Goal: Task Accomplishment & Management: Manage account settings

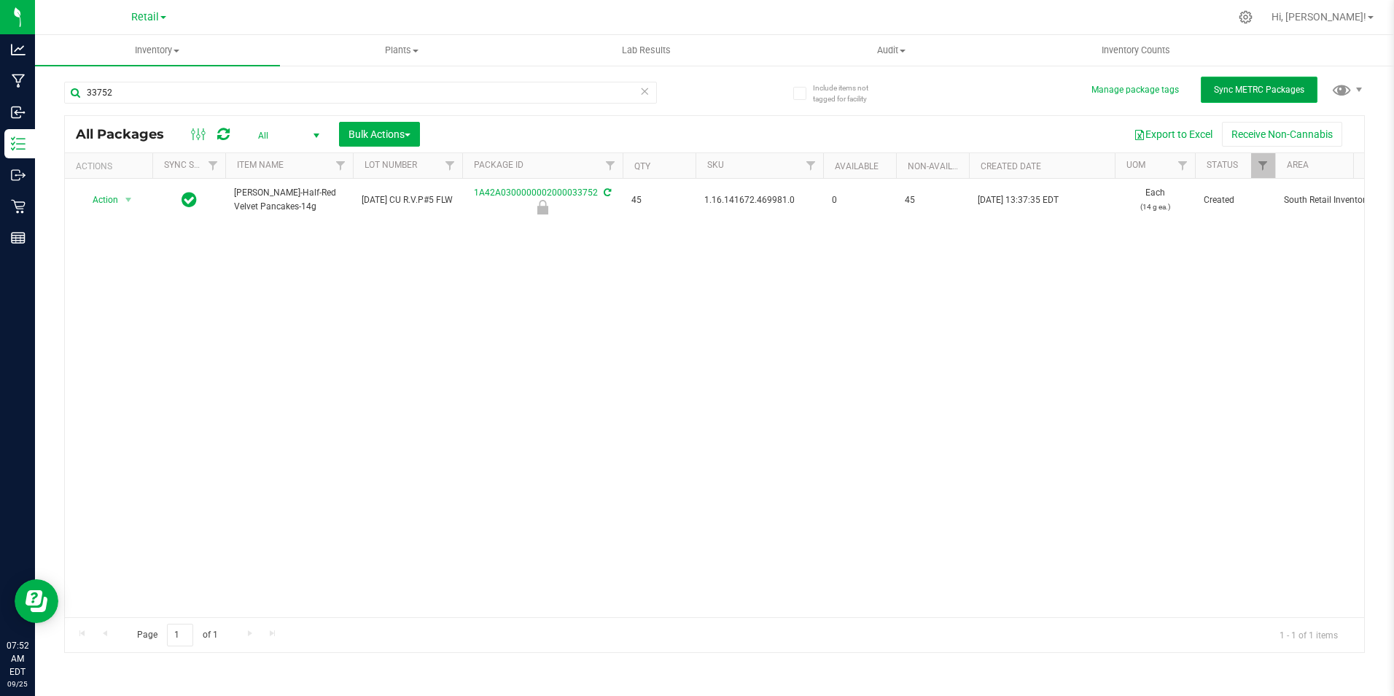
click at [1299, 98] on button "Sync METRC Packages" at bounding box center [1259, 90] width 117 height 26
click at [302, 139] on span "All" at bounding box center [286, 135] width 80 height 20
click at [355, 128] on span "Bulk Actions" at bounding box center [380, 134] width 62 height 12
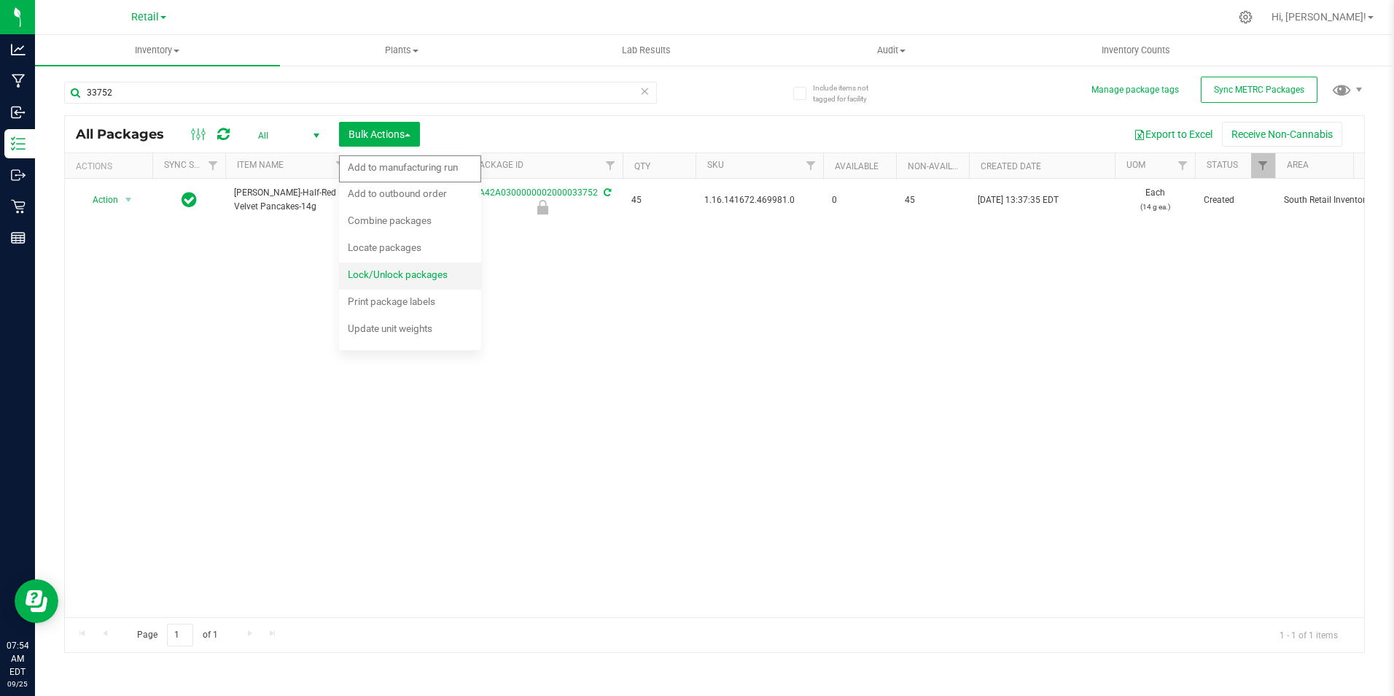
click at [397, 281] on div "Lock/Unlock packages" at bounding box center [408, 276] width 120 height 23
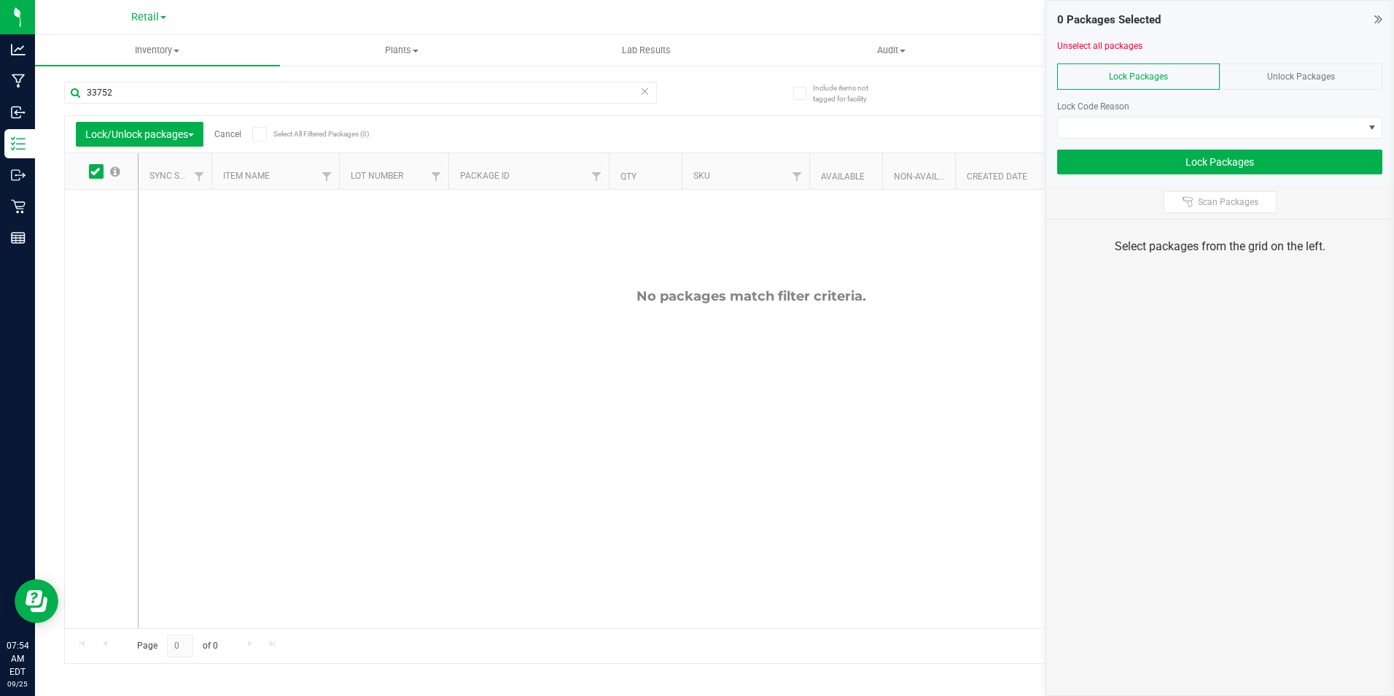
click at [473, 105] on div "33752" at bounding box center [360, 99] width 593 height 34
click at [475, 96] on input "33752" at bounding box center [360, 93] width 593 height 22
click at [477, 99] on input "33752" at bounding box center [360, 93] width 593 height 22
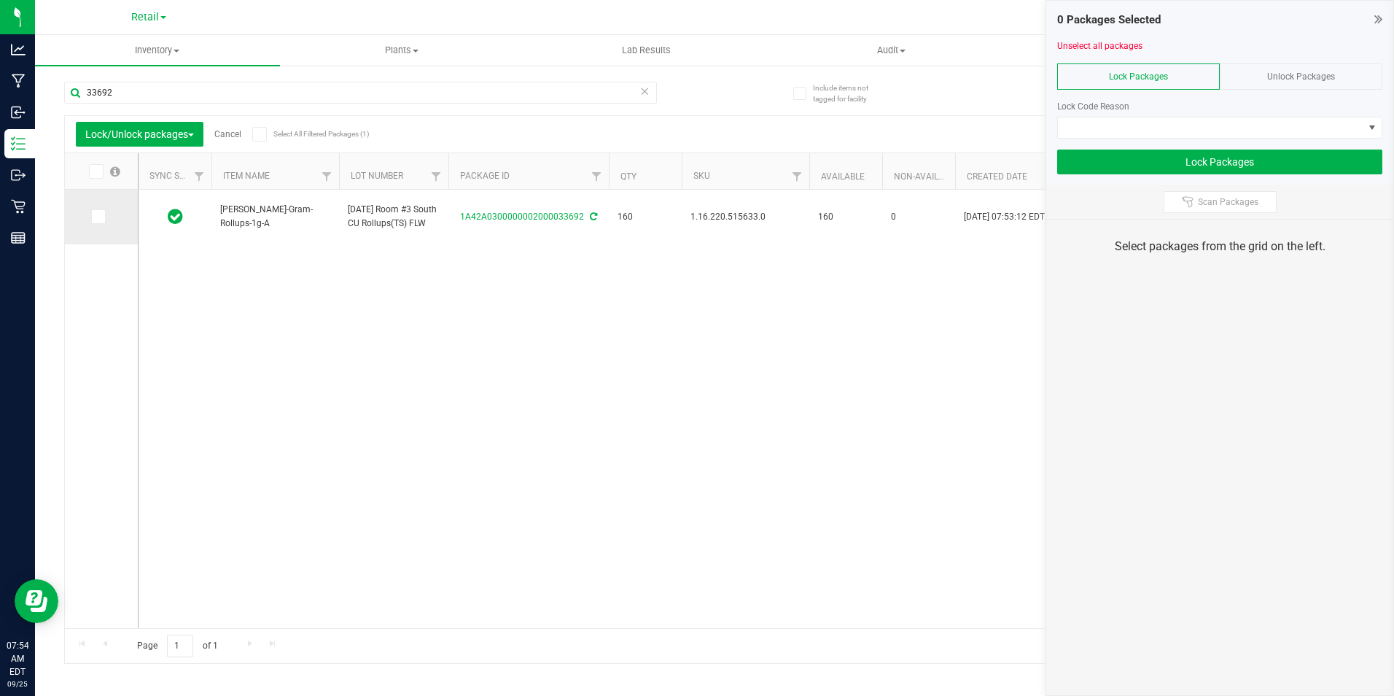
click at [91, 214] on span at bounding box center [98, 216] width 15 height 15
click at [0, 0] on input "checkbox" at bounding box center [0, 0] width 0 height 0
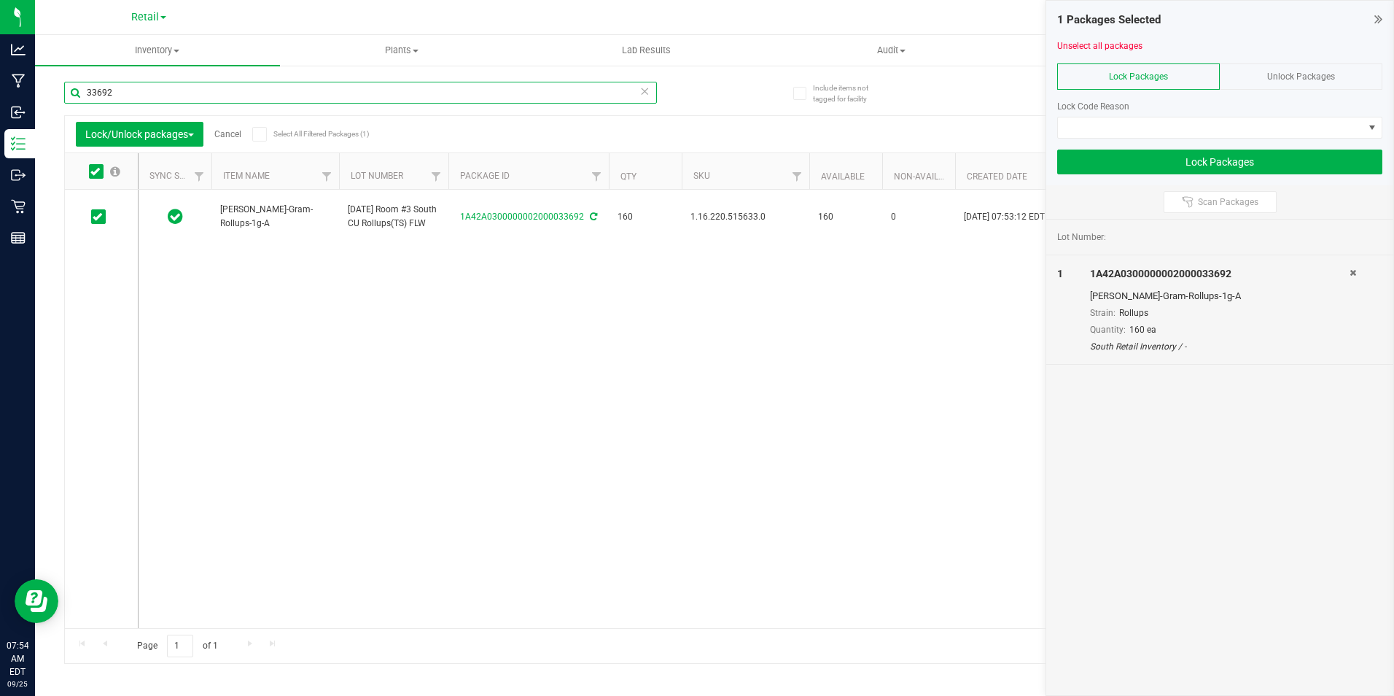
click at [152, 95] on input "33692" at bounding box center [360, 93] width 593 height 22
click at [95, 217] on icon at bounding box center [97, 217] width 9 height 0
click at [0, 0] on input "checkbox" at bounding box center [0, 0] width 0 height 0
click at [173, 95] on input "33693" at bounding box center [360, 93] width 593 height 22
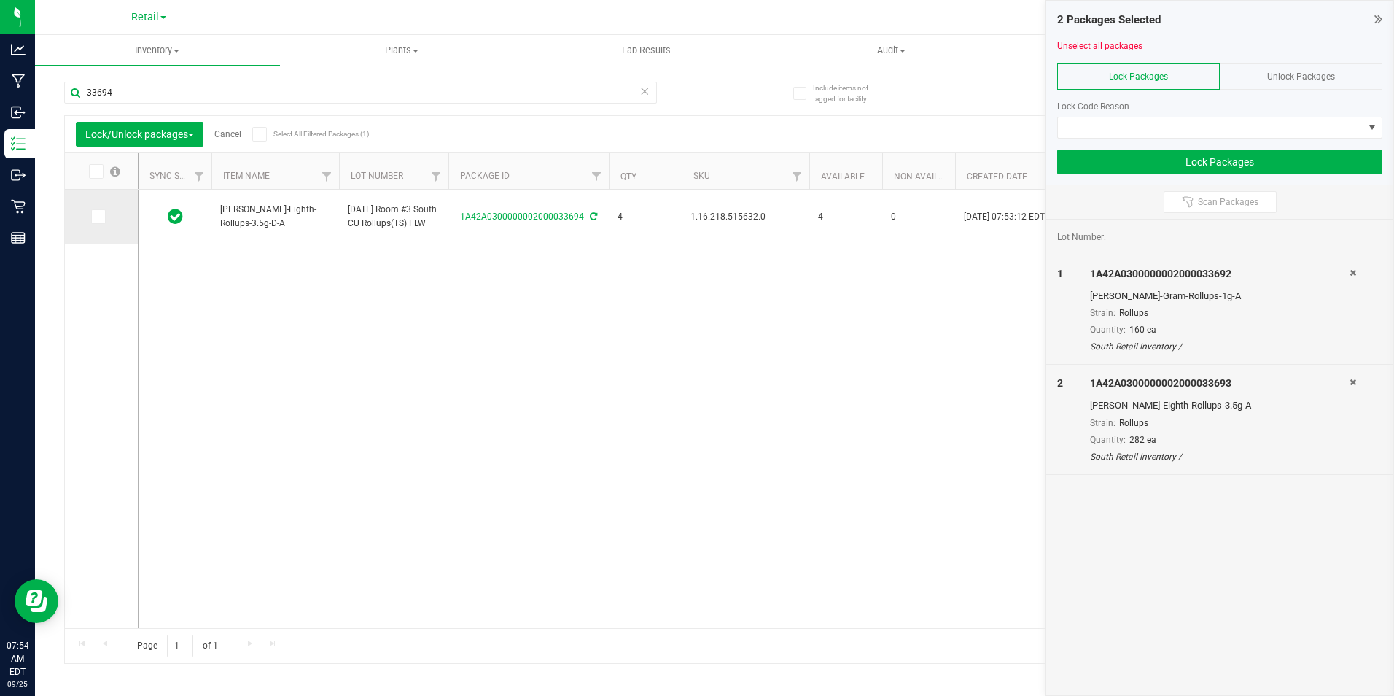
click at [98, 217] on icon at bounding box center [97, 217] width 9 height 0
click at [0, 0] on input "checkbox" at bounding box center [0, 0] width 0 height 0
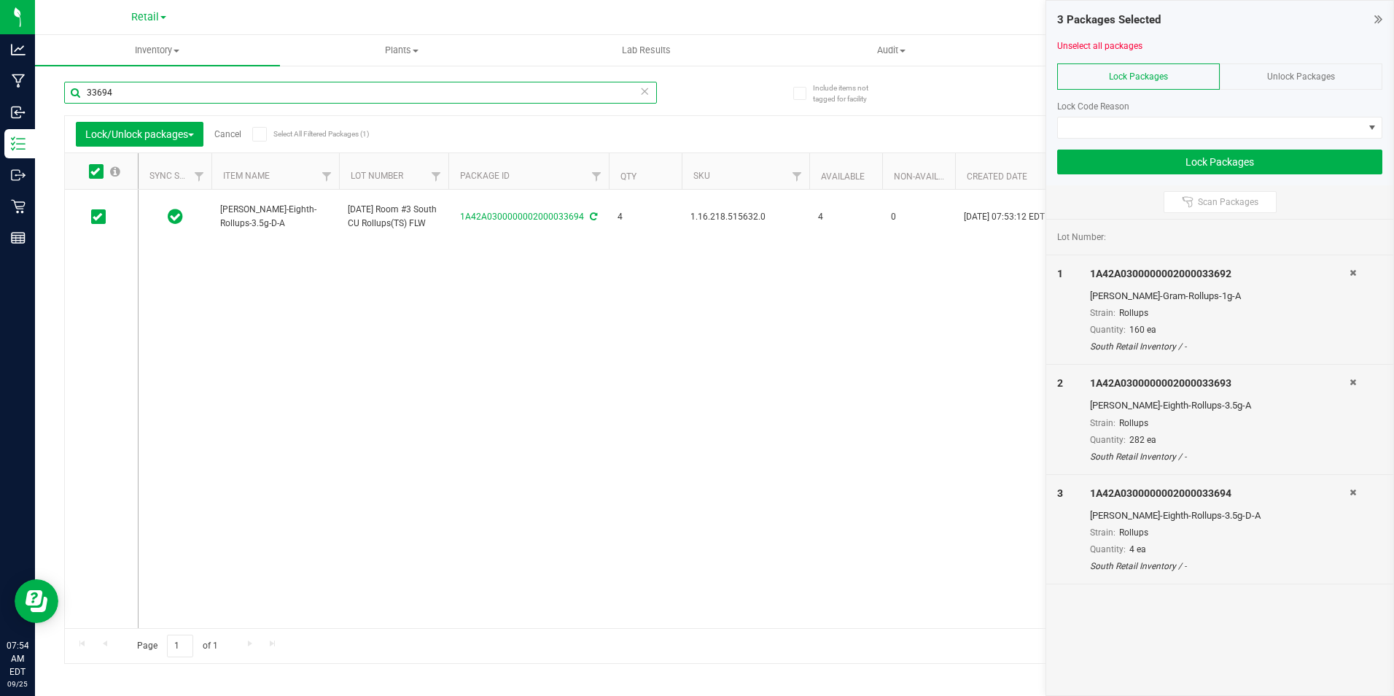
click at [203, 90] on input "33694" at bounding box center [360, 93] width 593 height 22
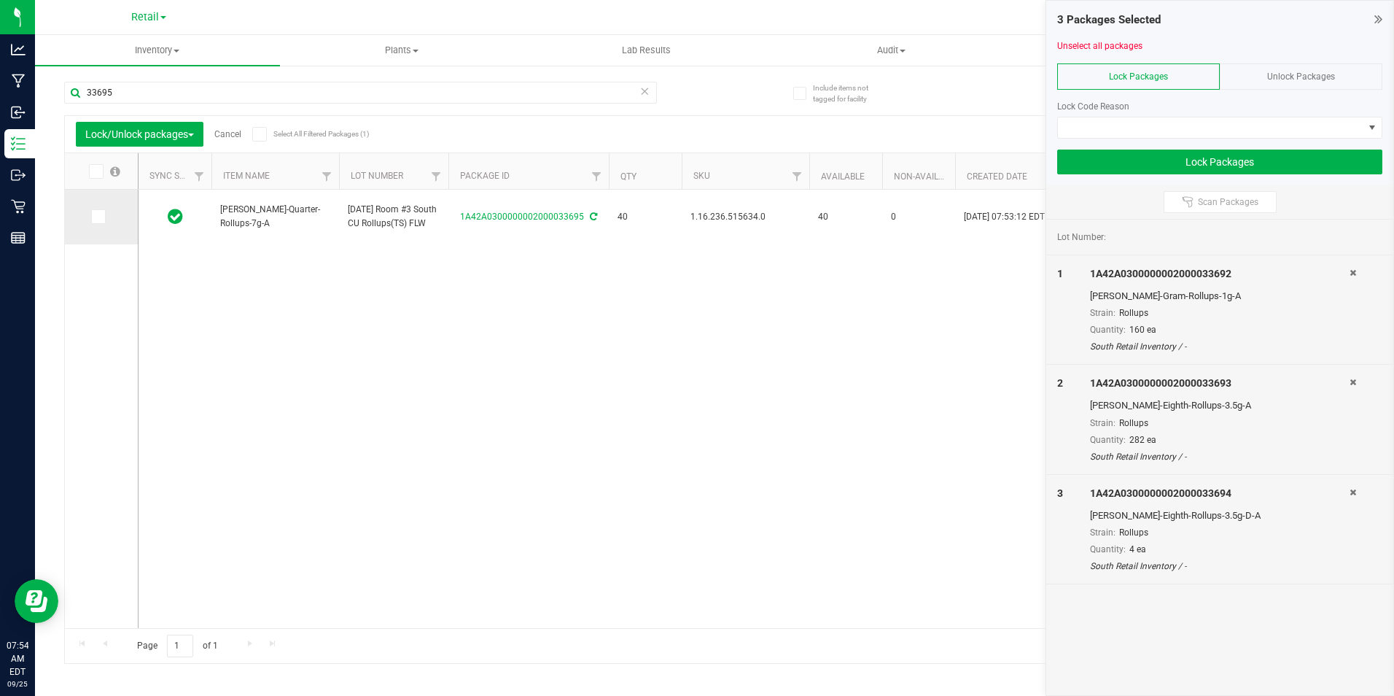
click at [96, 217] on icon at bounding box center [97, 217] width 9 height 0
click at [0, 0] on input "checkbox" at bounding box center [0, 0] width 0 height 0
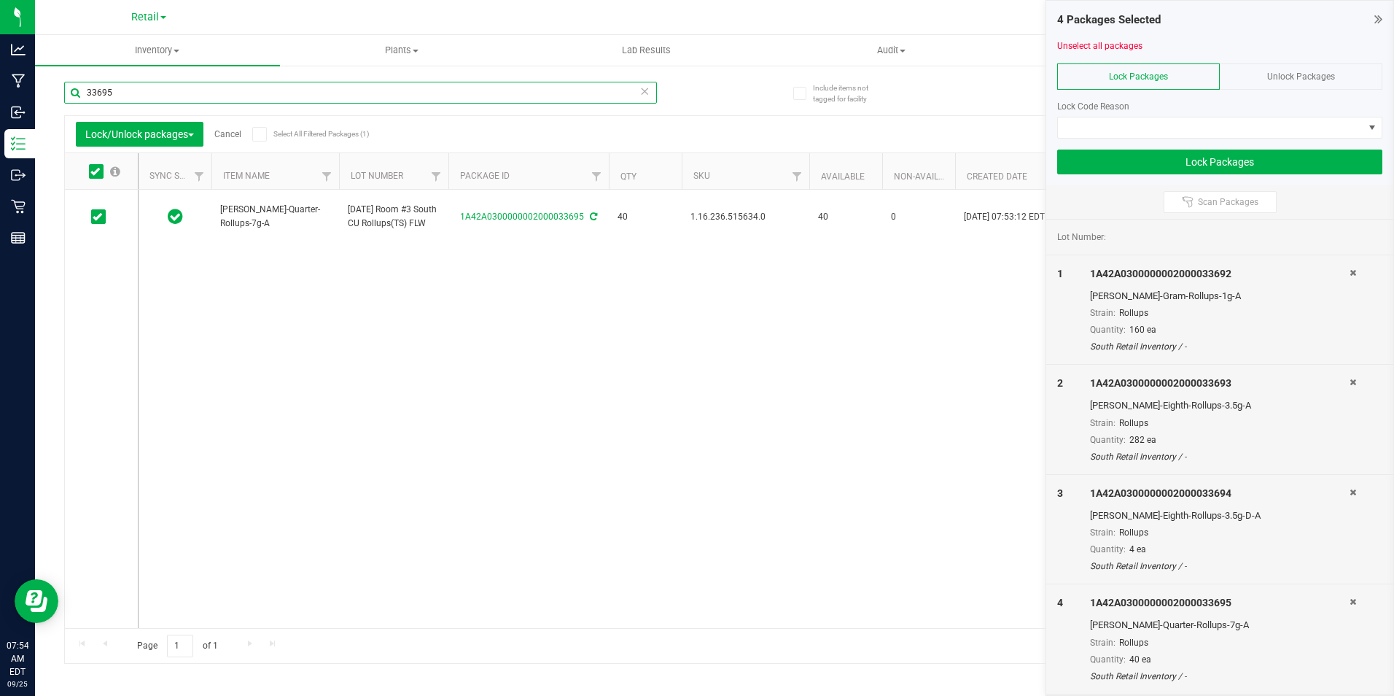
click at [209, 95] on input "33695" at bounding box center [360, 93] width 593 height 22
type input "33696"
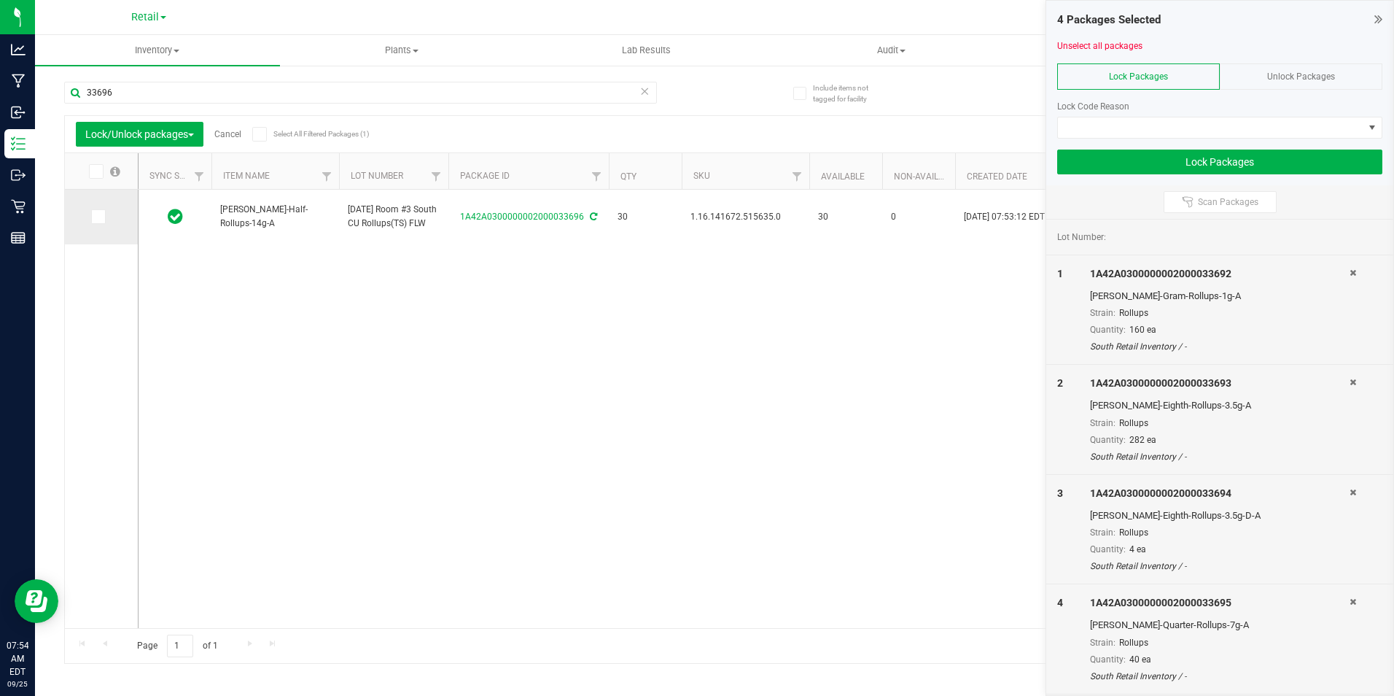
click at [100, 217] on icon at bounding box center [97, 217] width 9 height 0
click at [0, 0] on input "checkbox" at bounding box center [0, 0] width 0 height 0
click at [1289, 123] on span at bounding box center [1211, 127] width 306 height 20
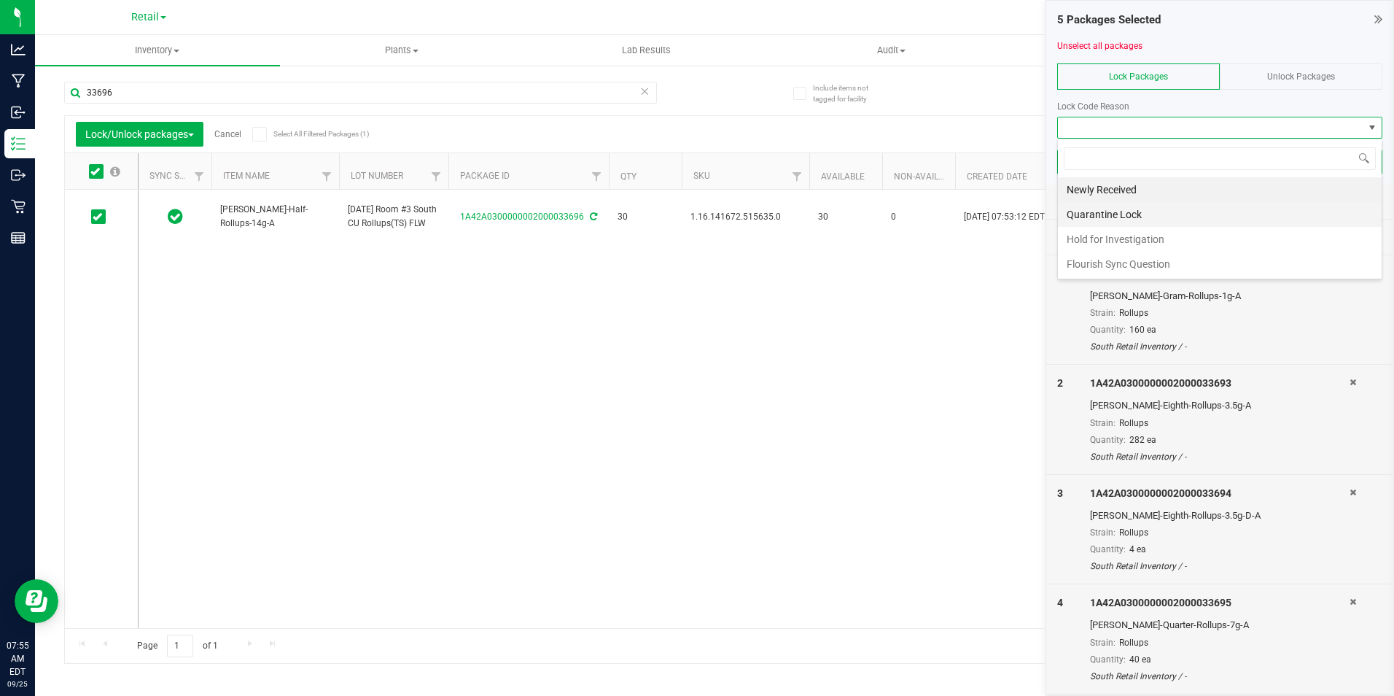
scroll to position [22, 325]
click at [1245, 192] on li "Newly Received" at bounding box center [1220, 189] width 324 height 25
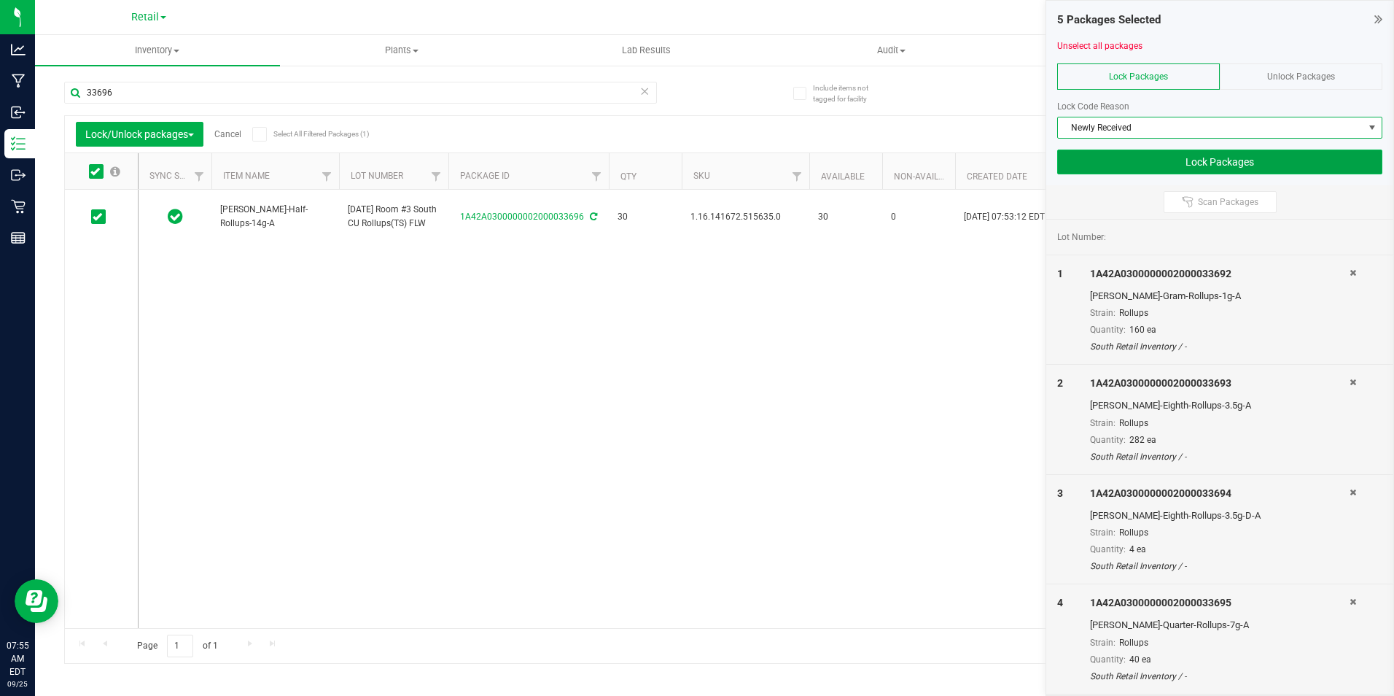
click at [1245, 157] on button "Lock Packages" at bounding box center [1219, 161] width 325 height 25
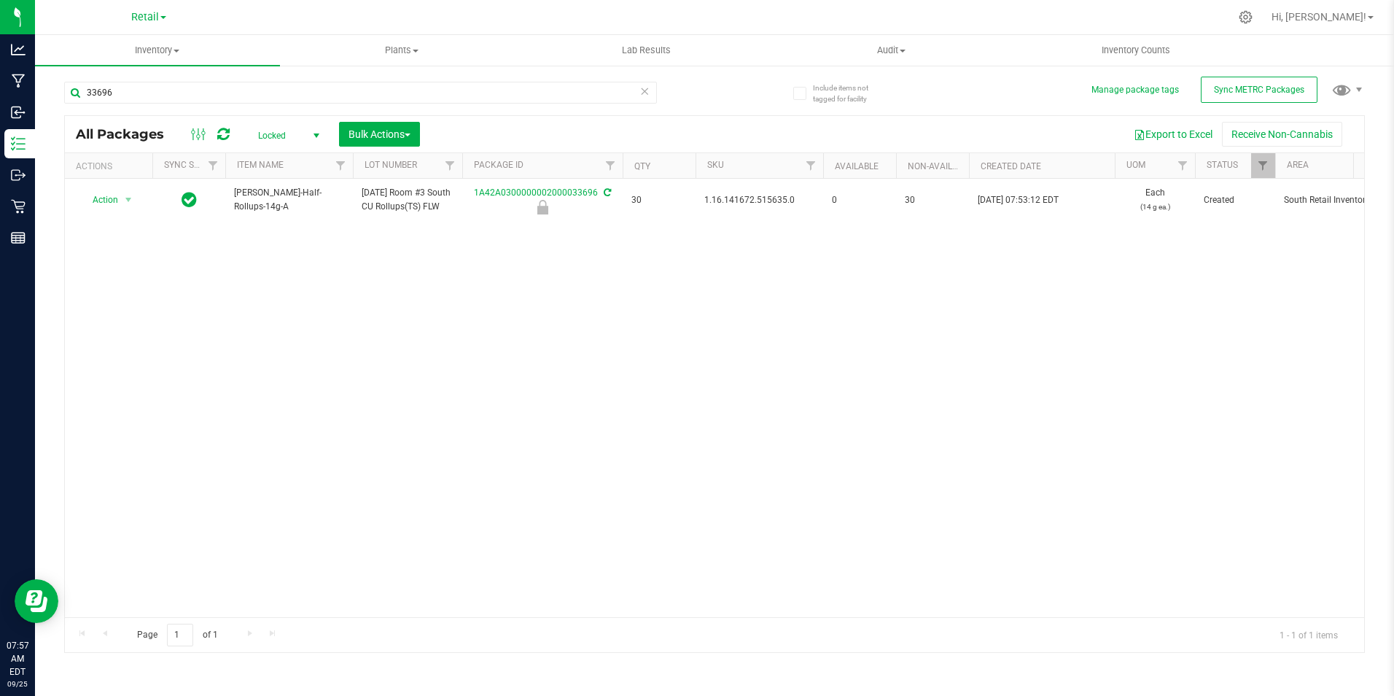
click at [276, 130] on span "Locked" at bounding box center [286, 135] width 80 height 20
click at [273, 226] on li "All" at bounding box center [285, 224] width 79 height 22
